Goal: Transaction & Acquisition: Purchase product/service

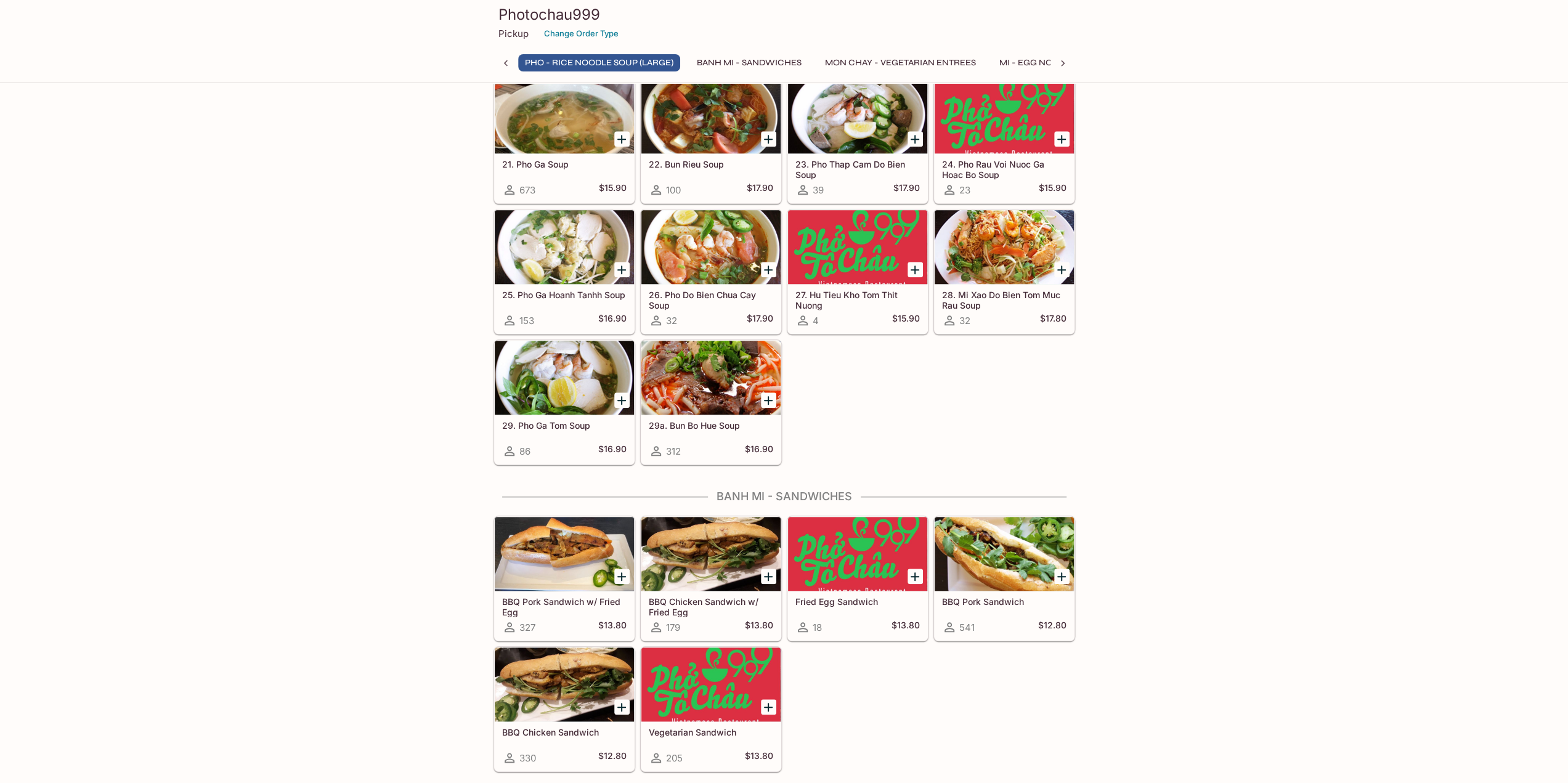
scroll to position [992, 0]
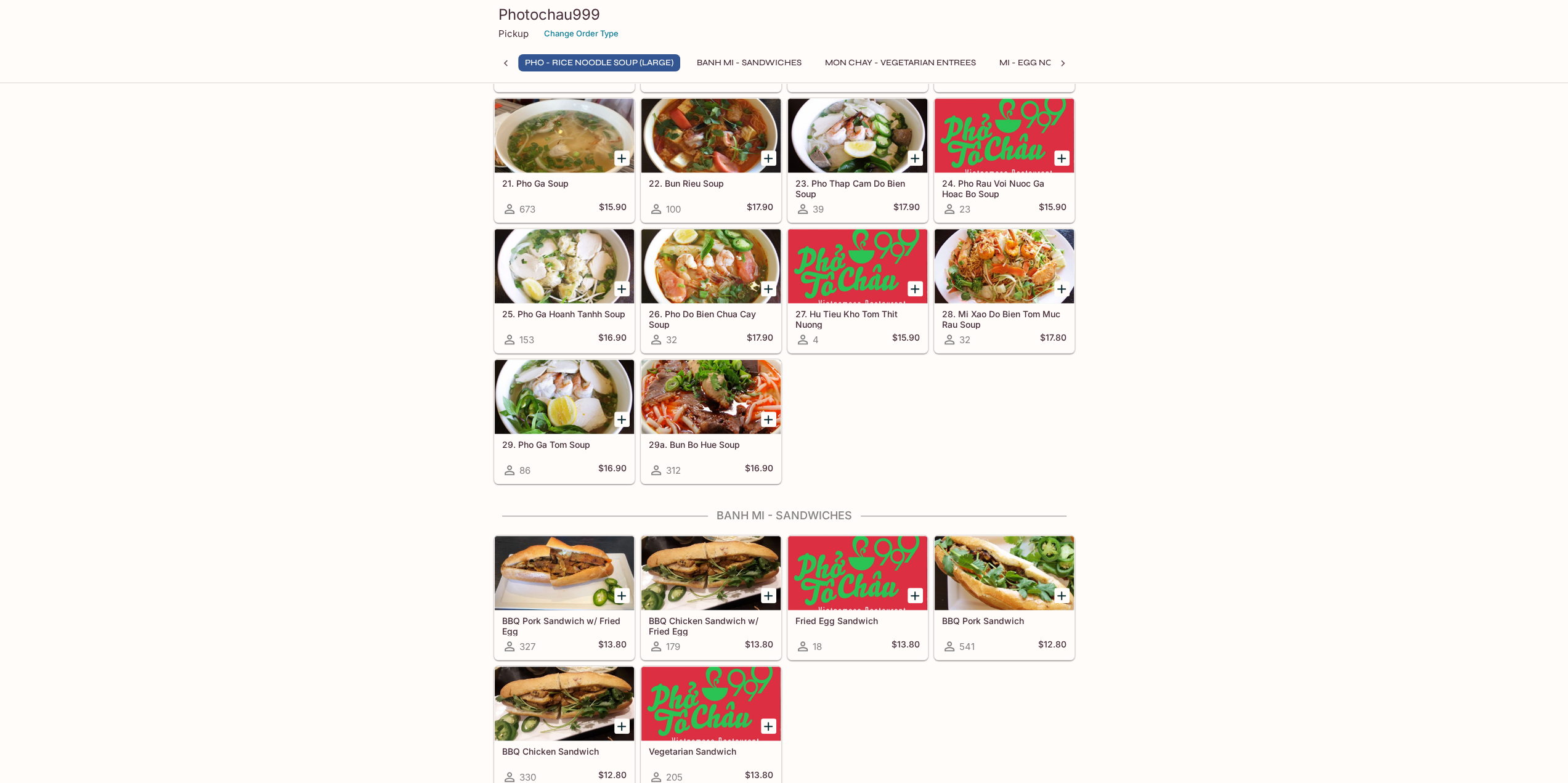
click at [767, 414] on icon "Add 29a. Bun Bo Hue Soup" at bounding box center [768, 420] width 15 height 15
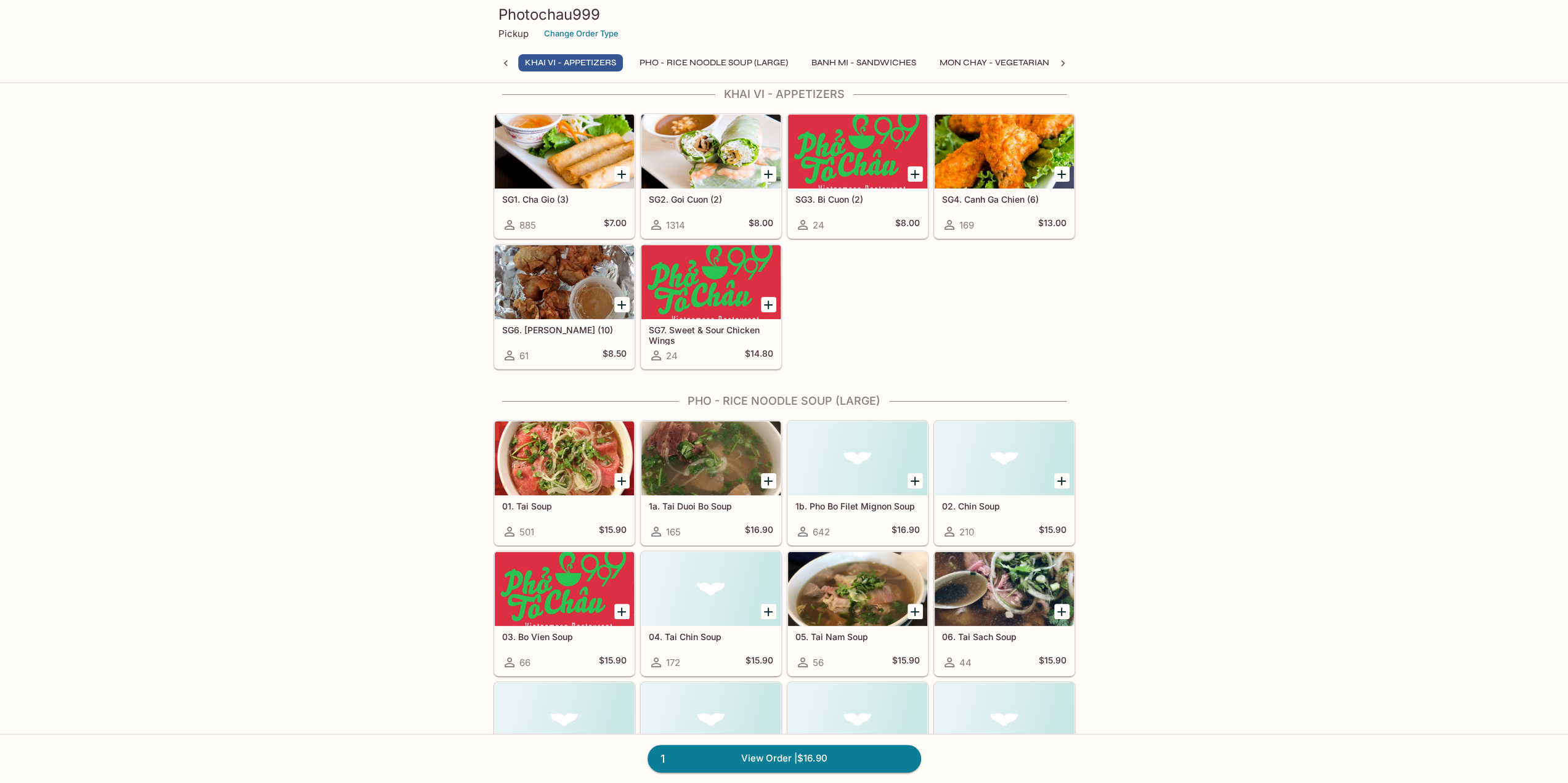
scroll to position [0, 0]
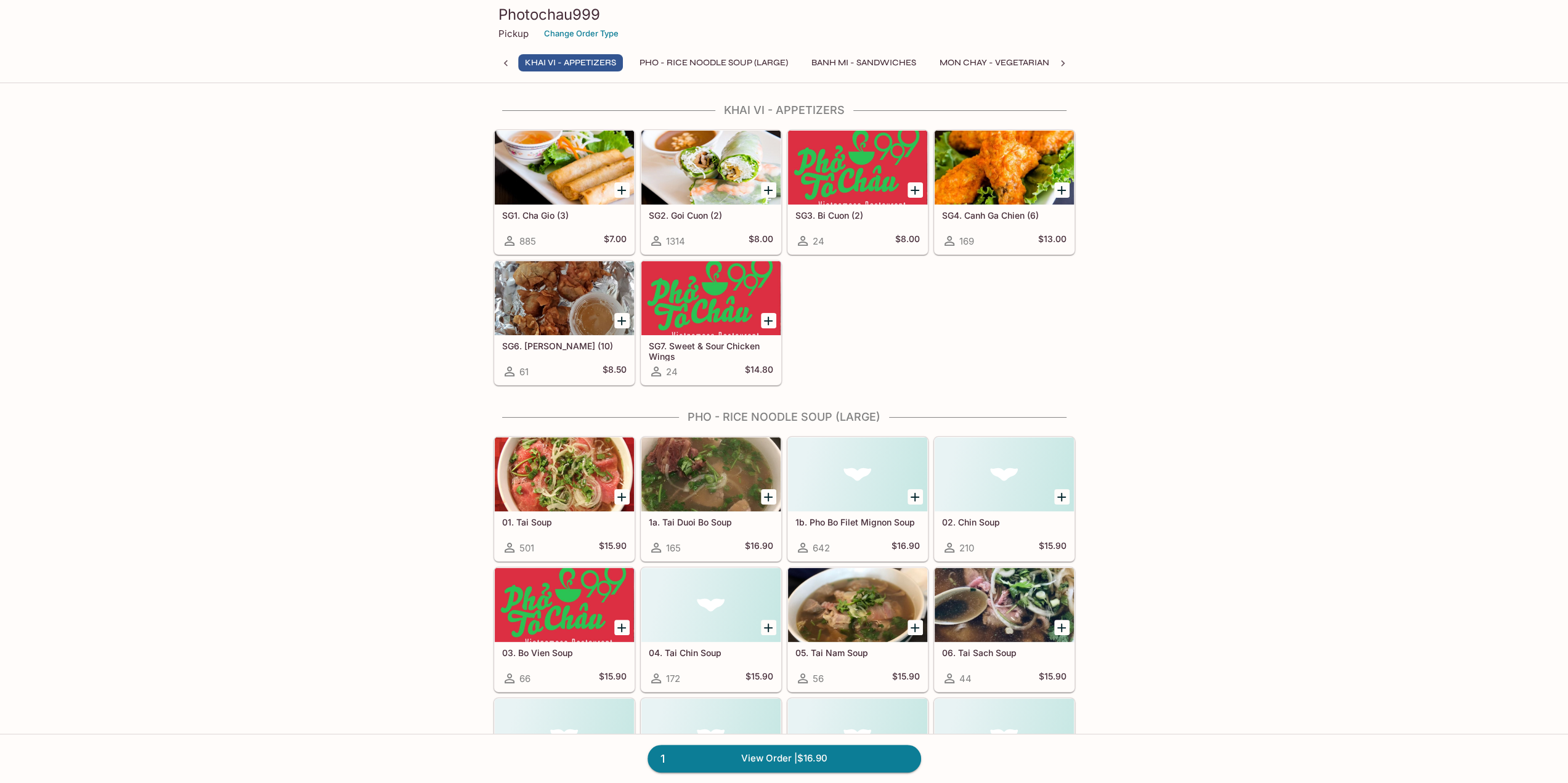
click at [1058, 191] on icon "Add SG4. Canh Ga Chien (6)" at bounding box center [1062, 191] width 15 height 15
click at [773, 189] on icon "Add SG2. Goi Cuon (2)" at bounding box center [768, 191] width 15 height 15
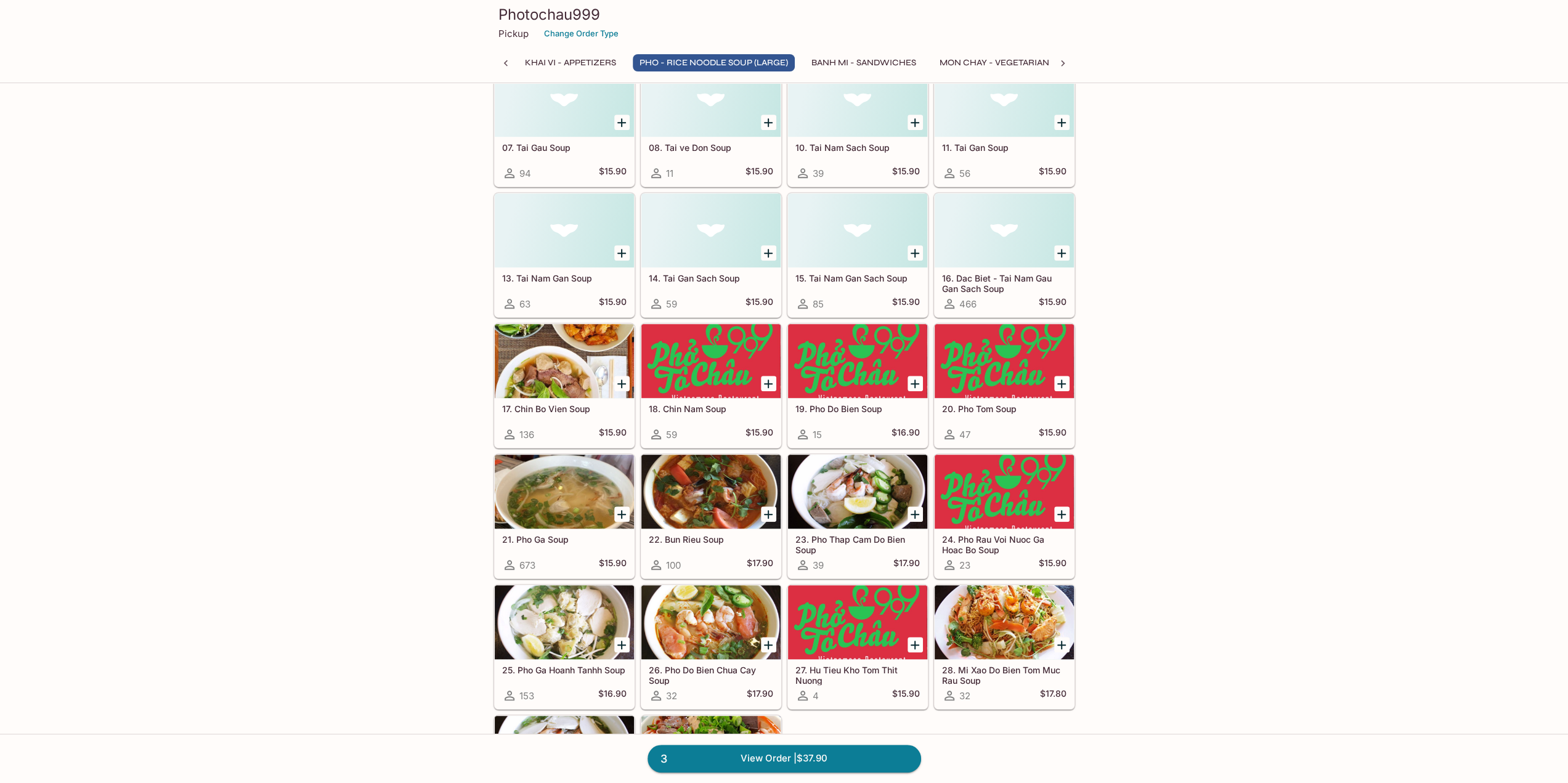
scroll to position [801, 0]
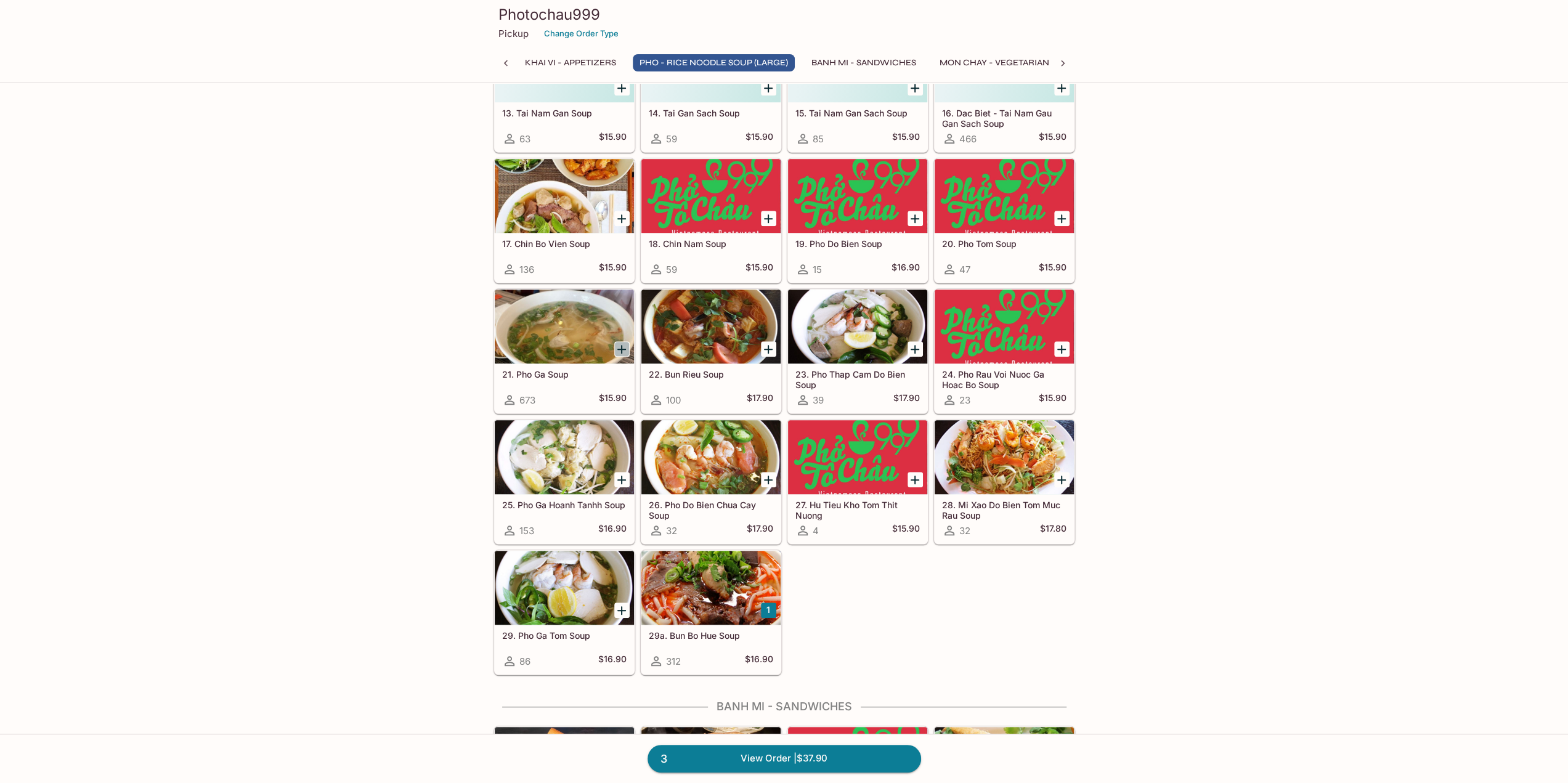
click at [621, 348] on icon "Add 21. Pho Ga Soup" at bounding box center [622, 349] width 15 height 15
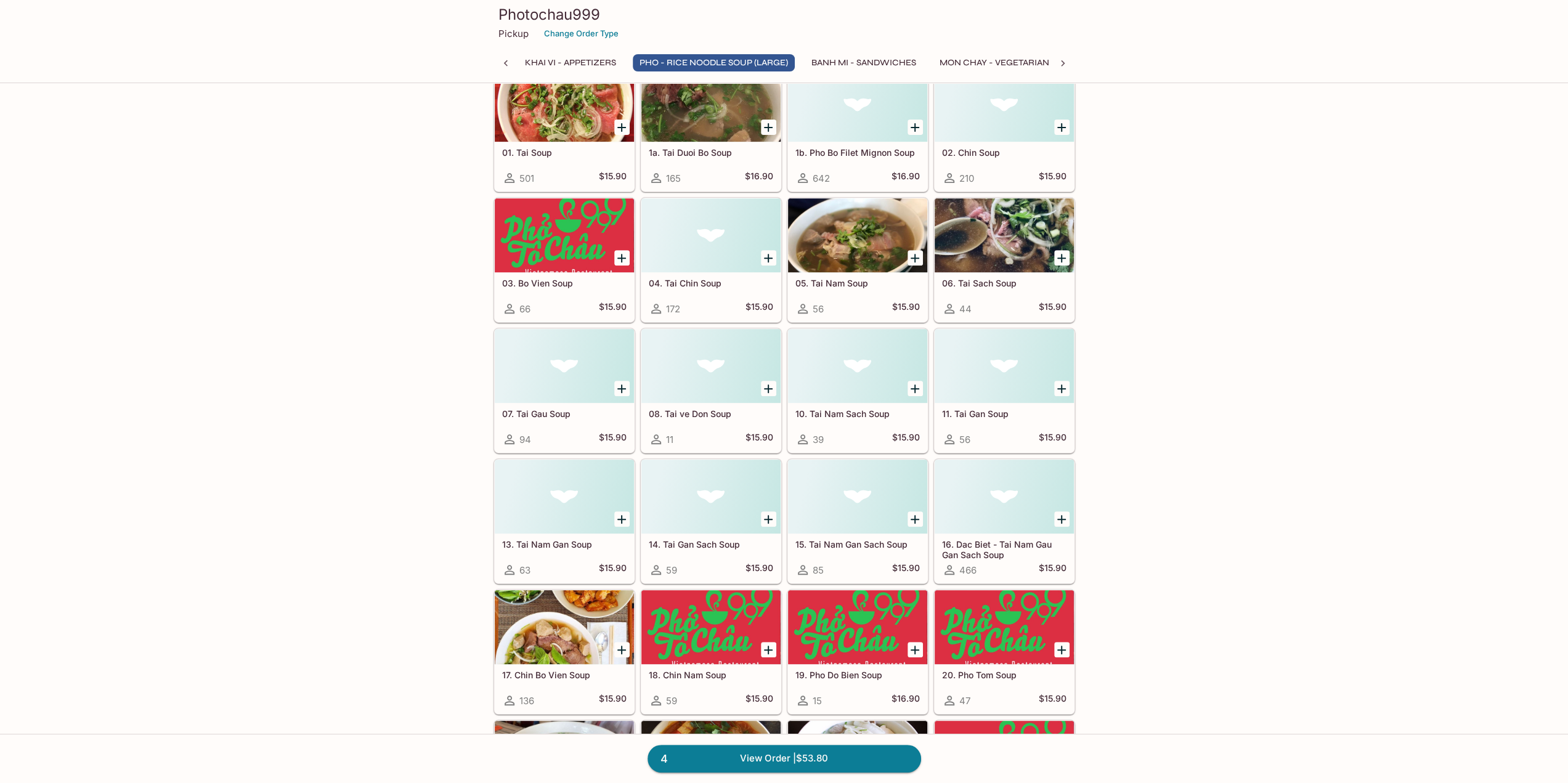
scroll to position [61, 0]
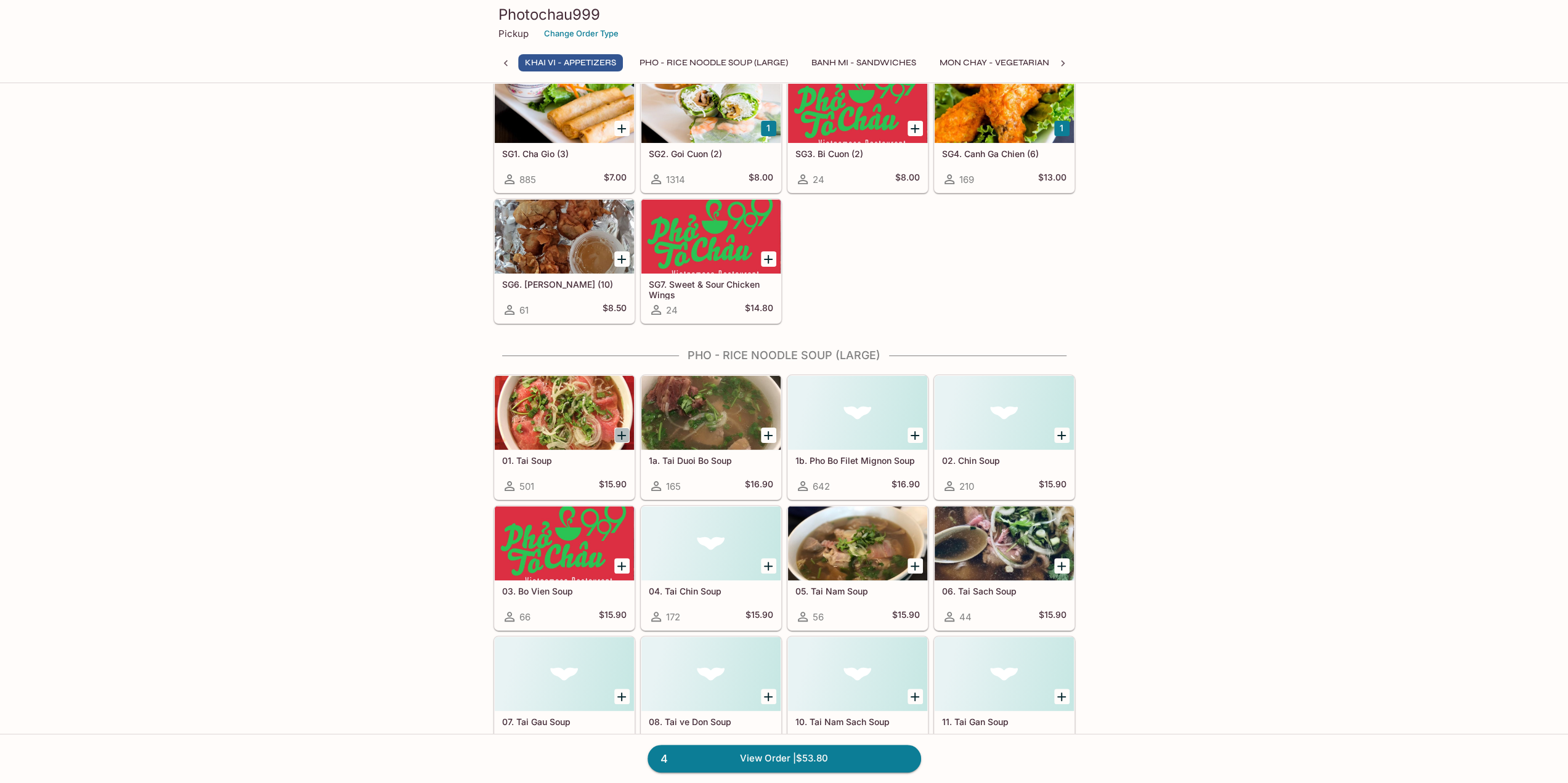
click at [624, 435] on icon "Add 01. Tai Soup" at bounding box center [622, 436] width 15 height 15
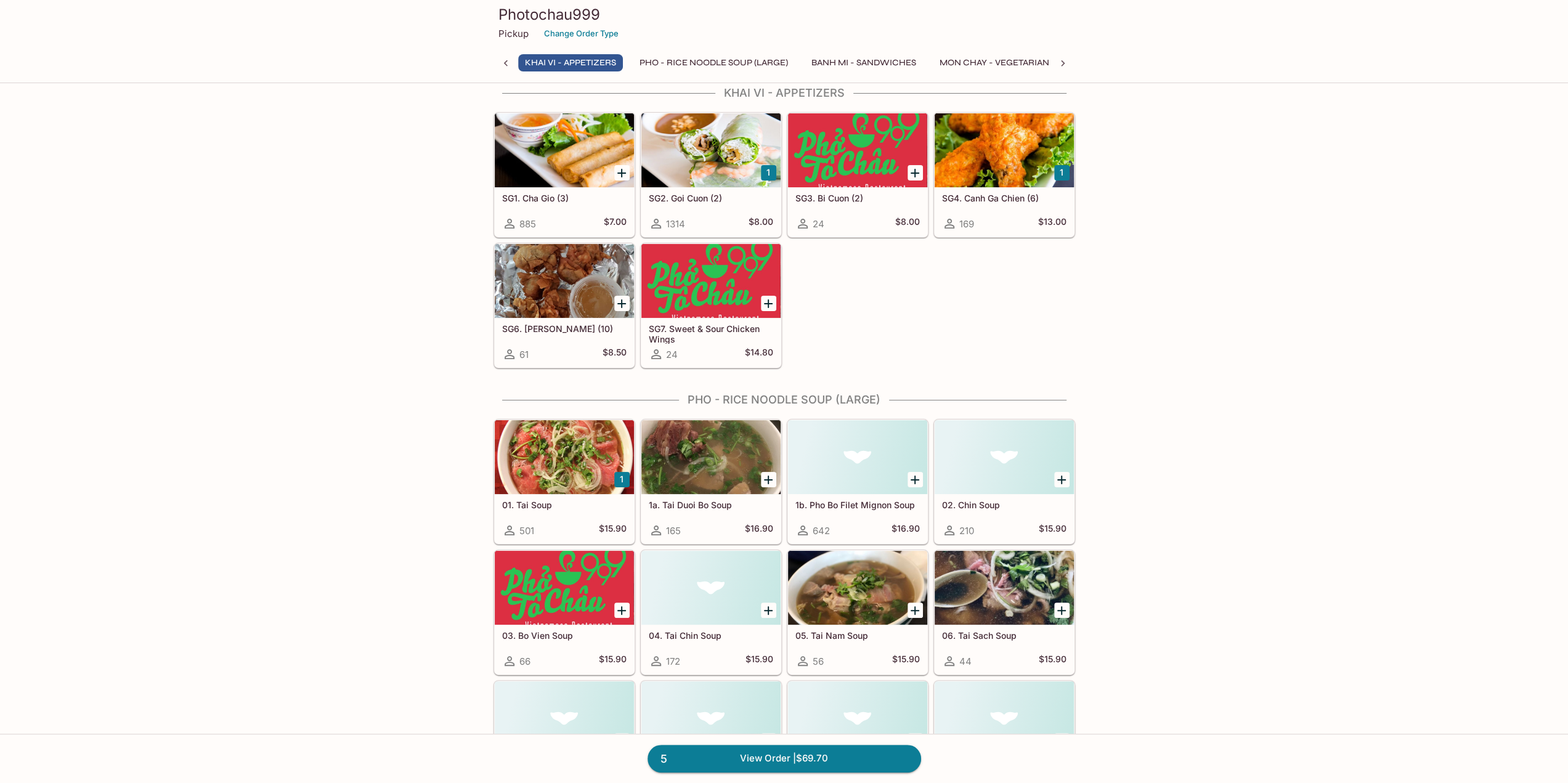
scroll to position [0, 0]
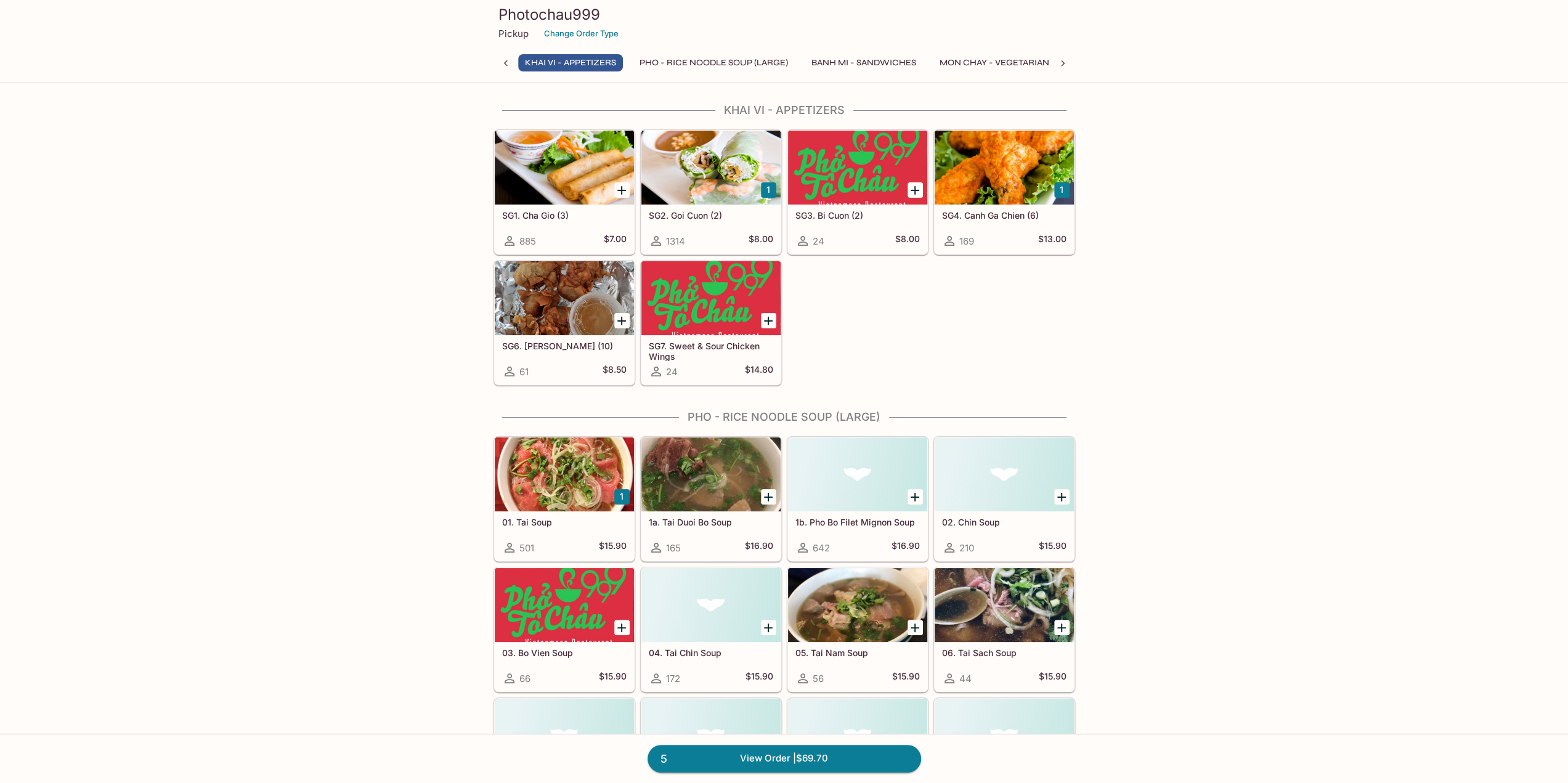
drag, startPoint x: 623, startPoint y: 189, endPoint x: 644, endPoint y: 212, distance: 31.1
click at [623, 189] on icon "Add SG1. Cha Gio (3)" at bounding box center [622, 191] width 15 height 15
click at [818, 760] on link "6 View Order | $76.70" at bounding box center [784, 758] width 273 height 28
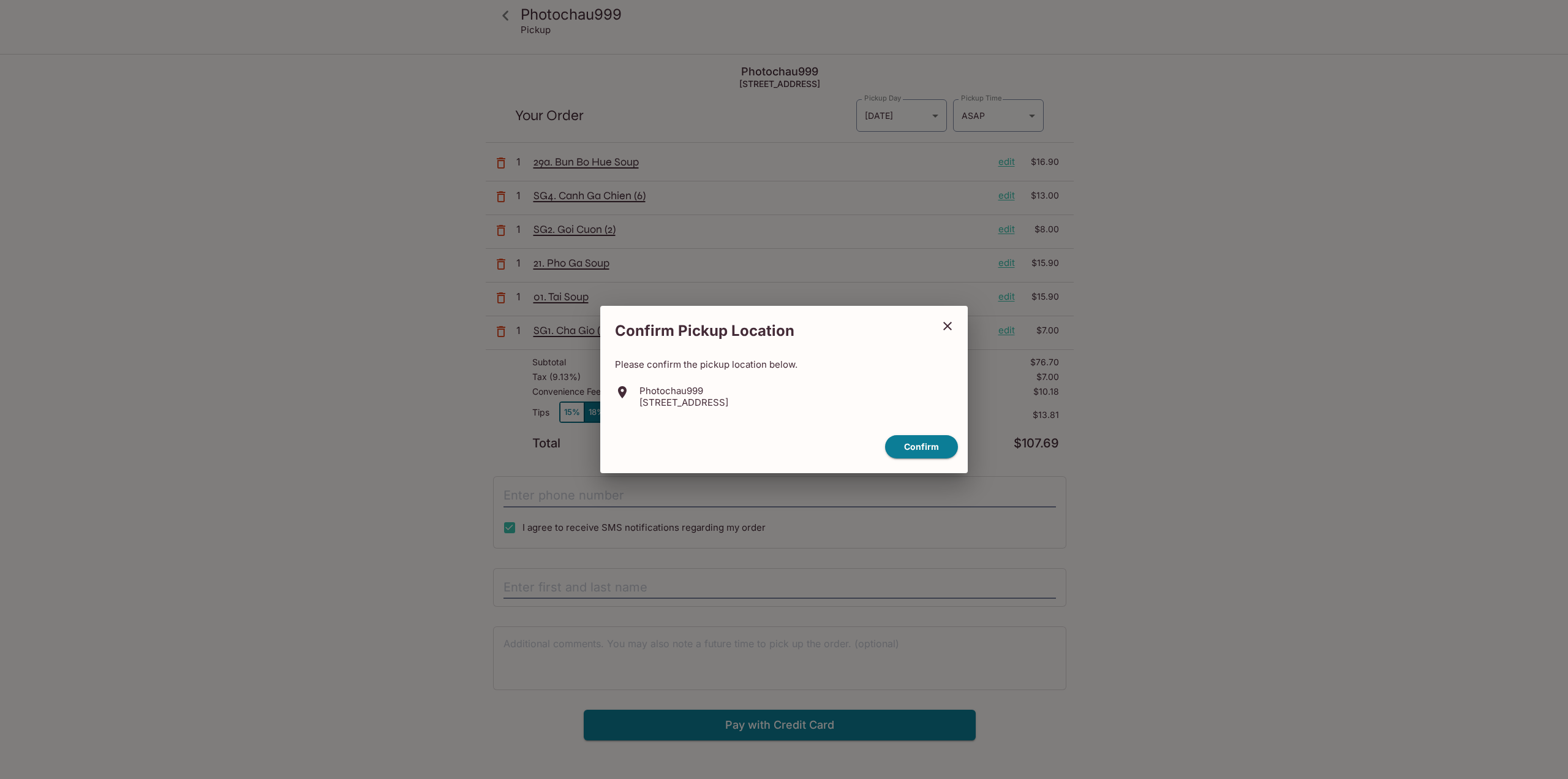
click at [946, 325] on icon "close" at bounding box center [947, 326] width 8 height 8
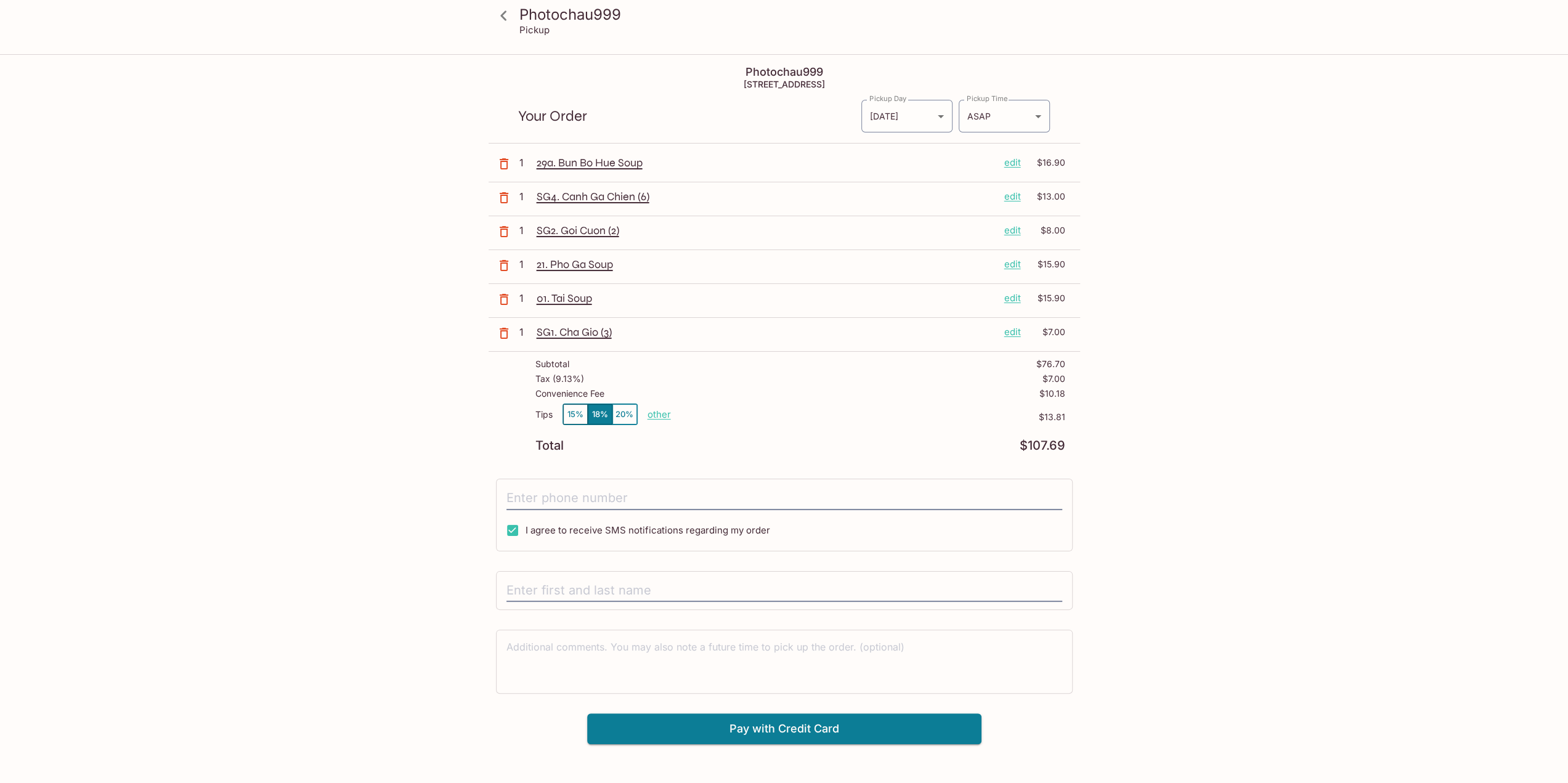
click at [1346, 395] on div "Photochau999 Pickup Photochau999 [STREET_ADDRESS] Your Order Pickup Day [DATE] …" at bounding box center [784, 447] width 1568 height 783
click at [1209, 633] on div "Photochau999 Pickup Photochau999 [STREET_ADDRESS] Your Order Pickup Day [DATE] …" at bounding box center [784, 447] width 1568 height 783
click at [984, 115] on body "Photochau999 Pickup Photochau999 [STREET_ADDRESS] Your Order Pickup Day [DATE] …" at bounding box center [784, 447] width 1568 height 783
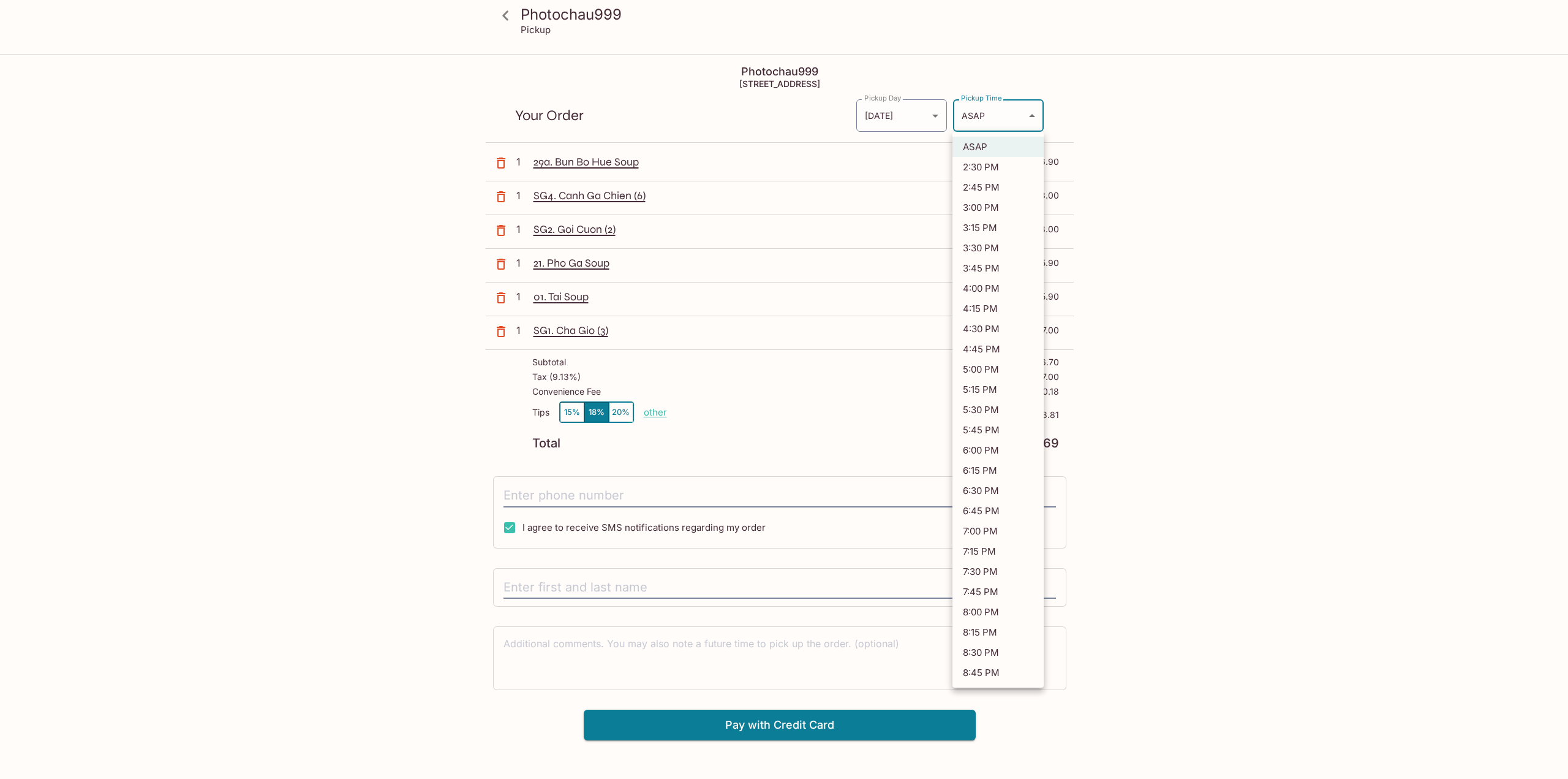
click at [978, 114] on div at bounding box center [784, 390] width 1568 height 779
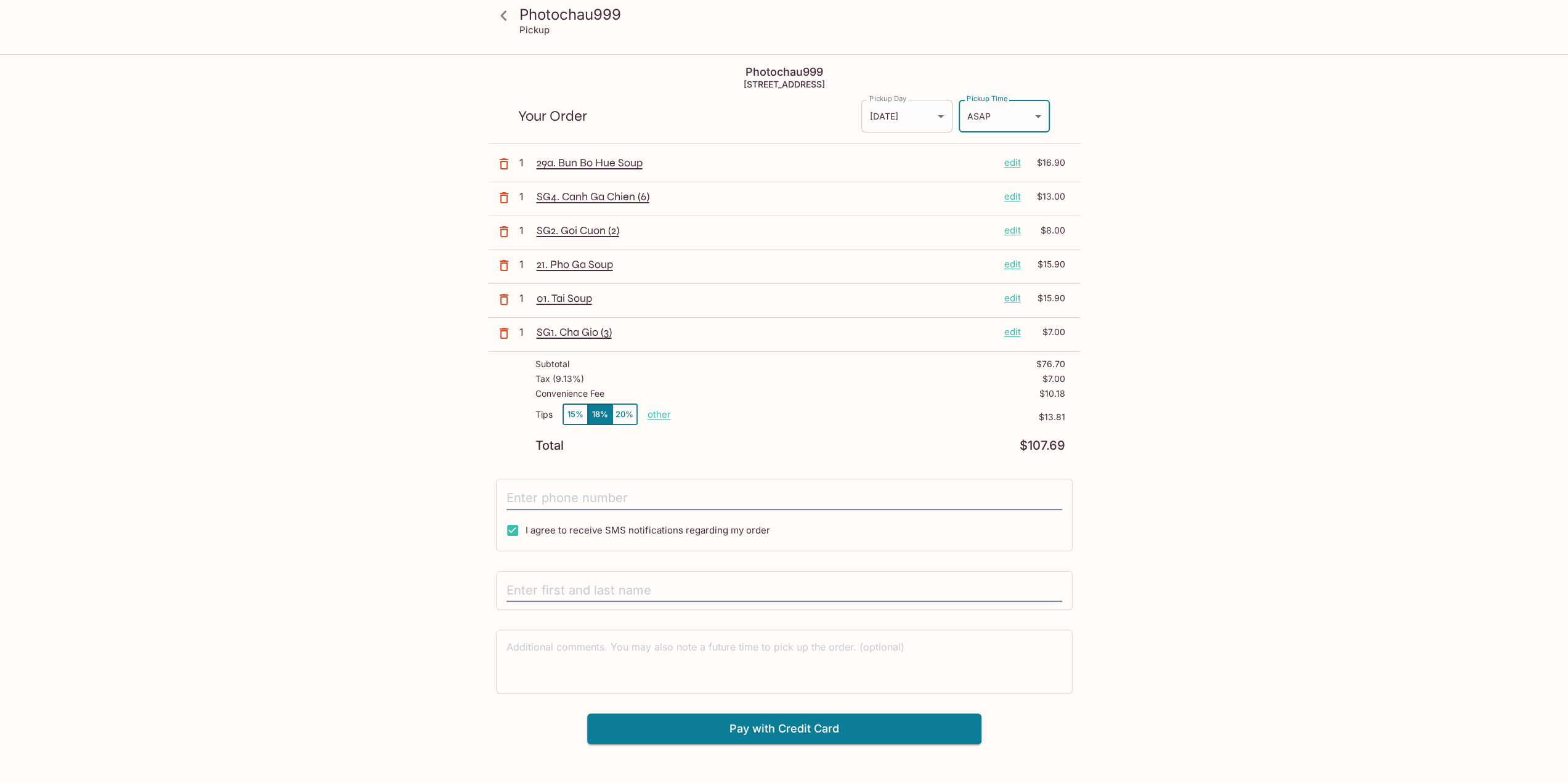
click at [922, 109] on body "Photochau999 Pickup Photochau999 [STREET_ADDRESS] Your Order Pickup Day [DATE] …" at bounding box center [784, 447] width 1568 height 783
click at [922, 109] on div at bounding box center [789, 392] width 1577 height 783
drag, startPoint x: 867, startPoint y: 86, endPoint x: 705, endPoint y: 81, distance: 162.1
click at [705, 81] on div "Photochau999 [STREET_ADDRESS] Your Order Pickup Day [DATE] [DATE] Pickup Day Pi…" at bounding box center [784, 399] width 591 height 689
click at [705, 81] on h5 "[STREET_ADDRESS]" at bounding box center [784, 83] width 591 height 10
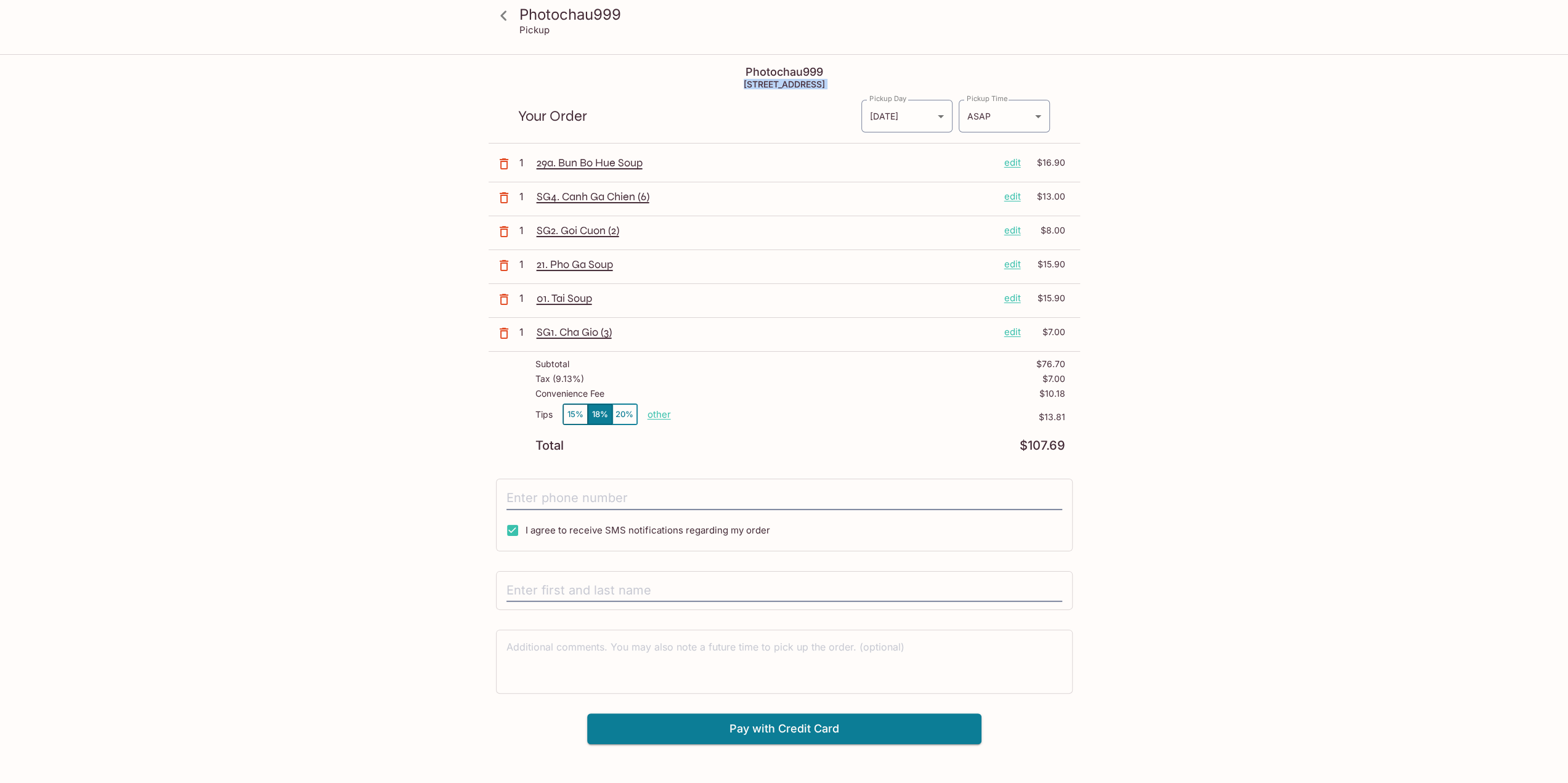
drag, startPoint x: 705, startPoint y: 81, endPoint x: 861, endPoint y: 80, distance: 156.0
click at [861, 80] on h5 "[STREET_ADDRESS]" at bounding box center [784, 83] width 591 height 10
